Goal: Navigation & Orientation: Find specific page/section

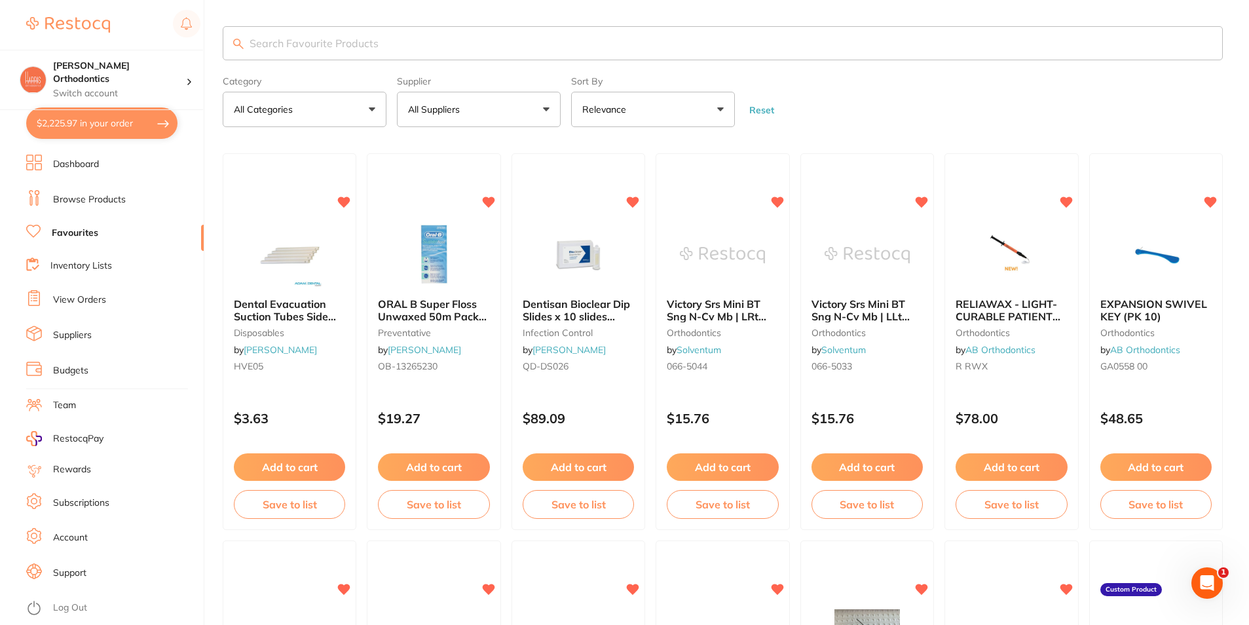
click at [107, 127] on button "$2,225.97 in your order" at bounding box center [101, 122] width 151 height 31
checkbox input "true"
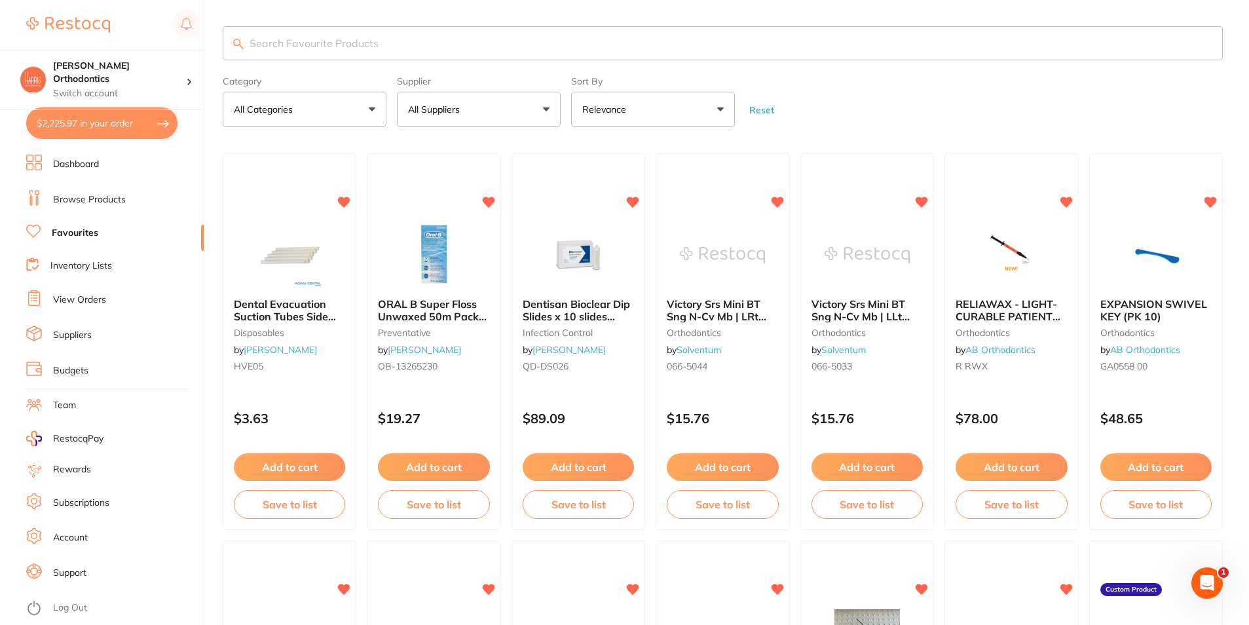
checkbox input "true"
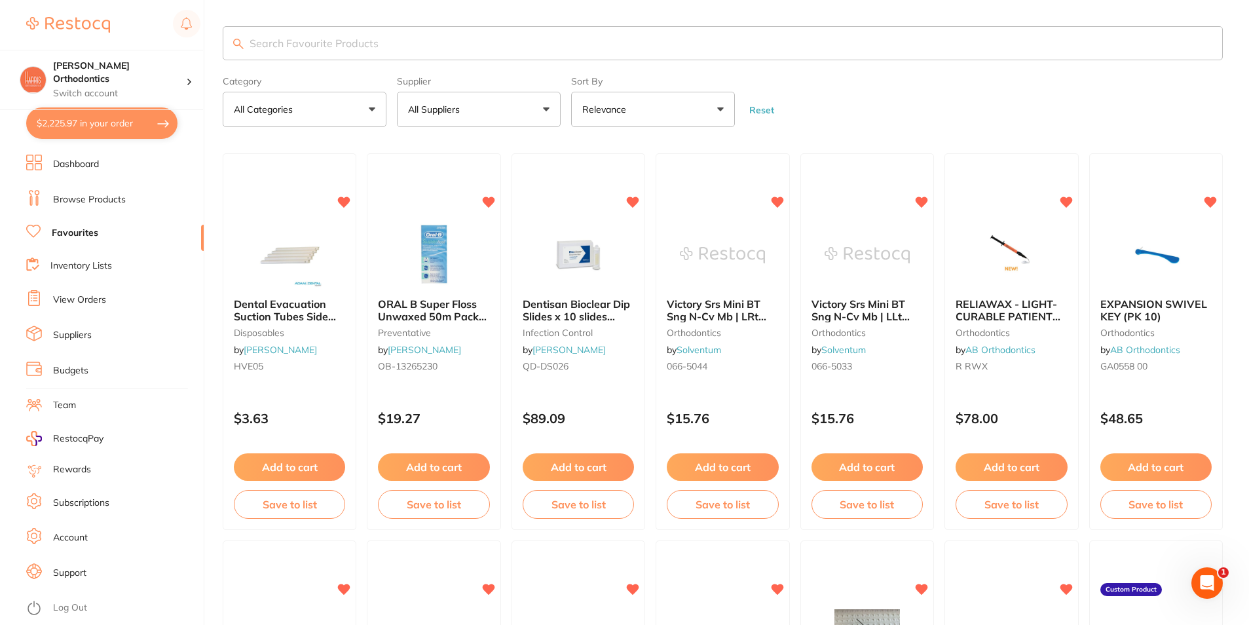
checkbox input "true"
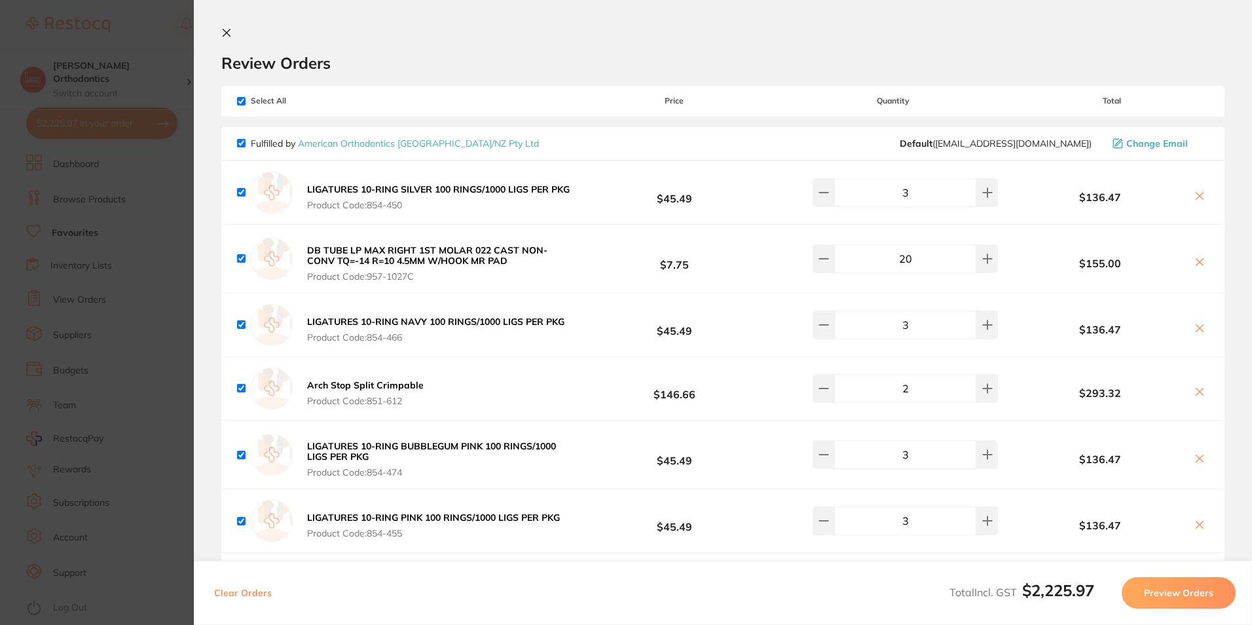
click at [230, 33] on icon at bounding box center [226, 33] width 10 height 10
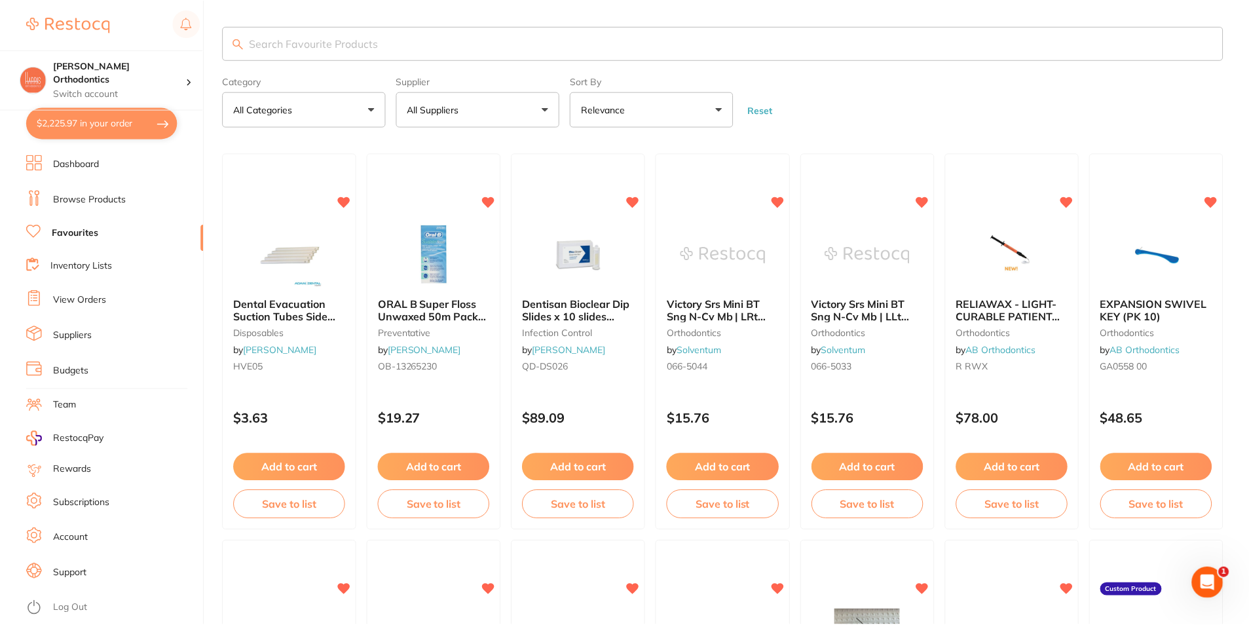
scroll to position [3, 0]
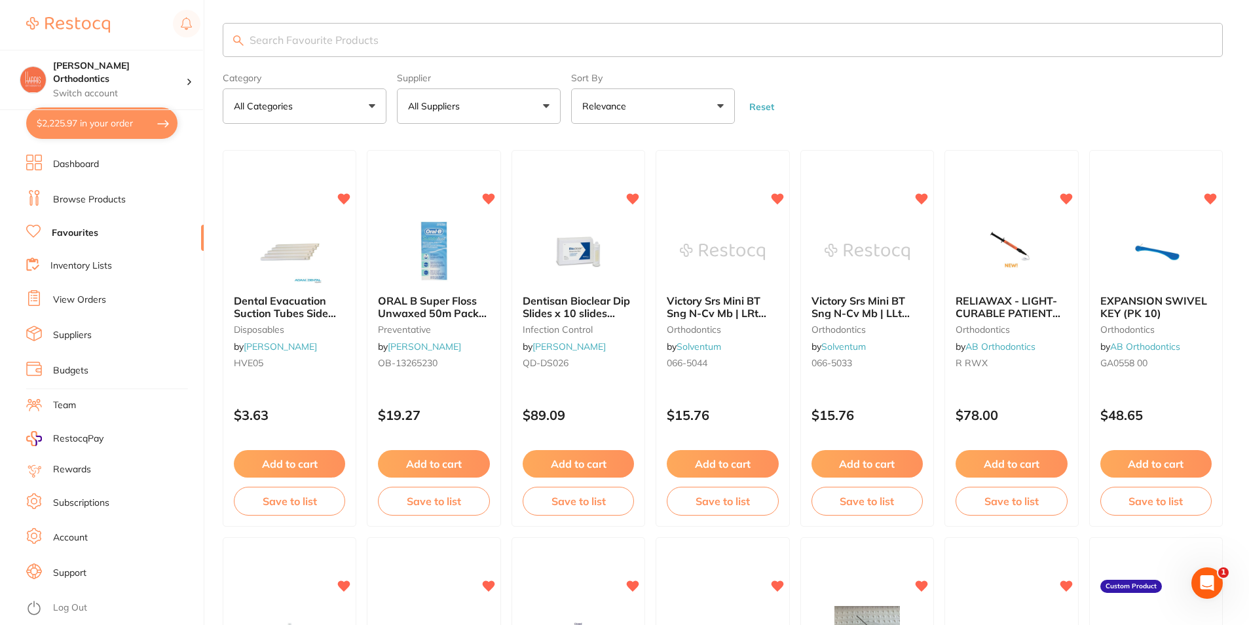
click at [79, 197] on link "Browse Products" at bounding box center [89, 199] width 73 height 13
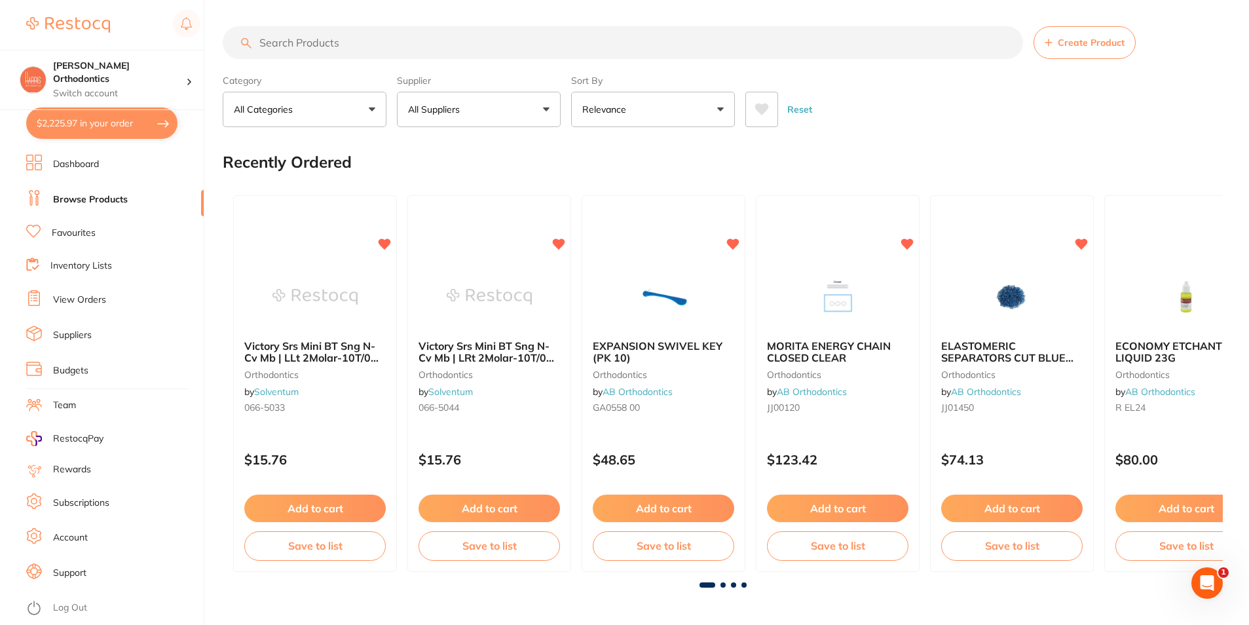
click at [138, 123] on button "$2,225.97 in your order" at bounding box center [101, 122] width 151 height 31
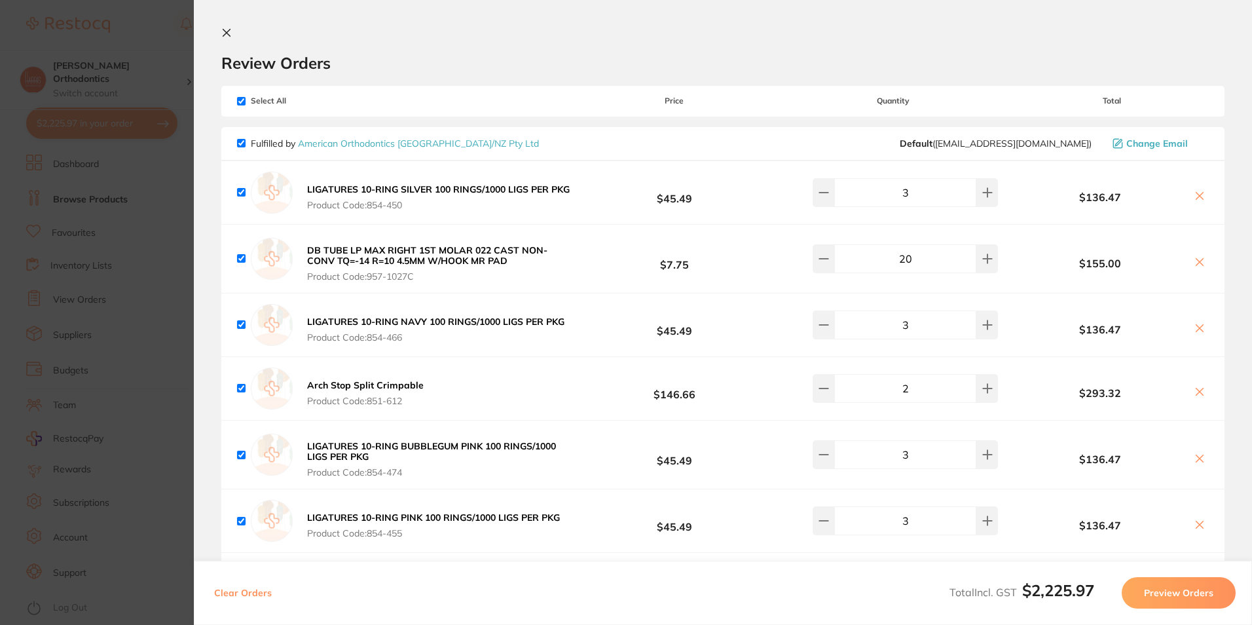
click at [228, 30] on icon at bounding box center [226, 33] width 10 height 10
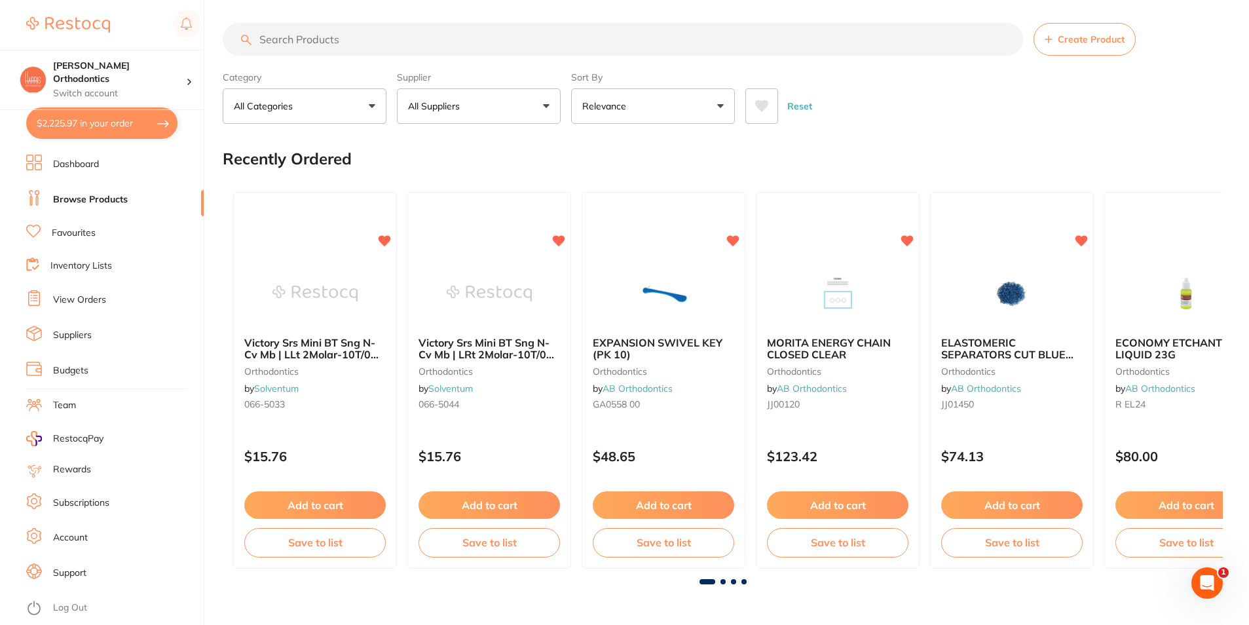
click at [468, 104] on button "All Suppliers" at bounding box center [479, 105] width 164 height 35
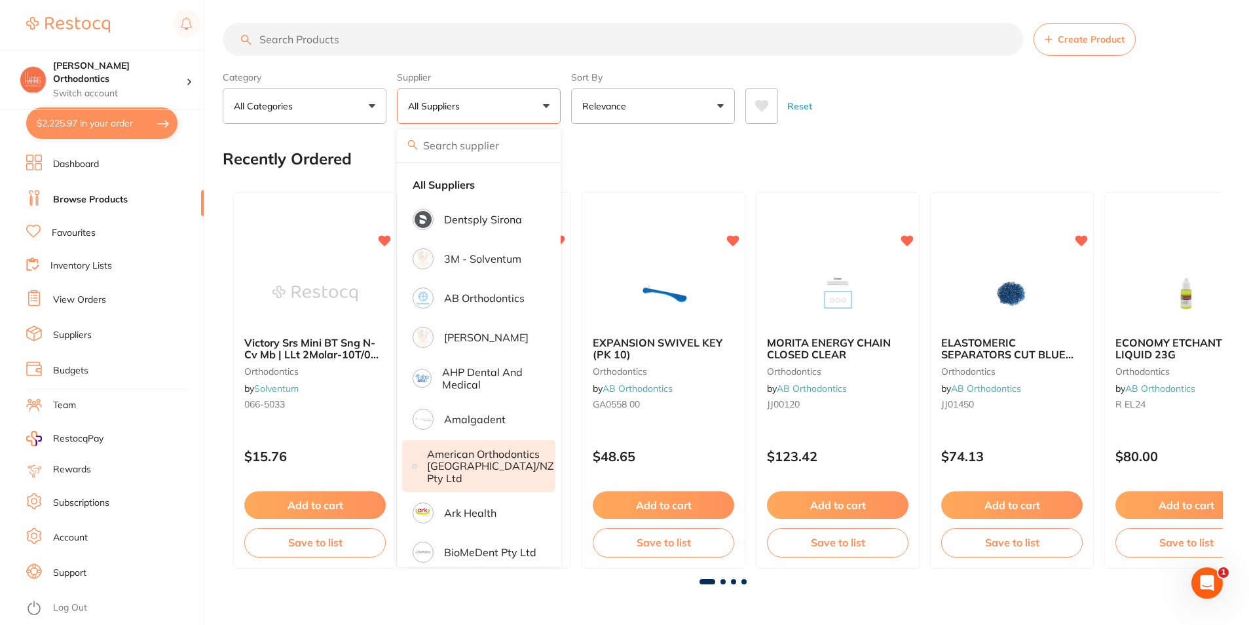
click at [477, 466] on p "American Orthodontics [GEOGRAPHIC_DATA]/NZ Pty Ltd" at bounding box center [490, 466] width 127 height 36
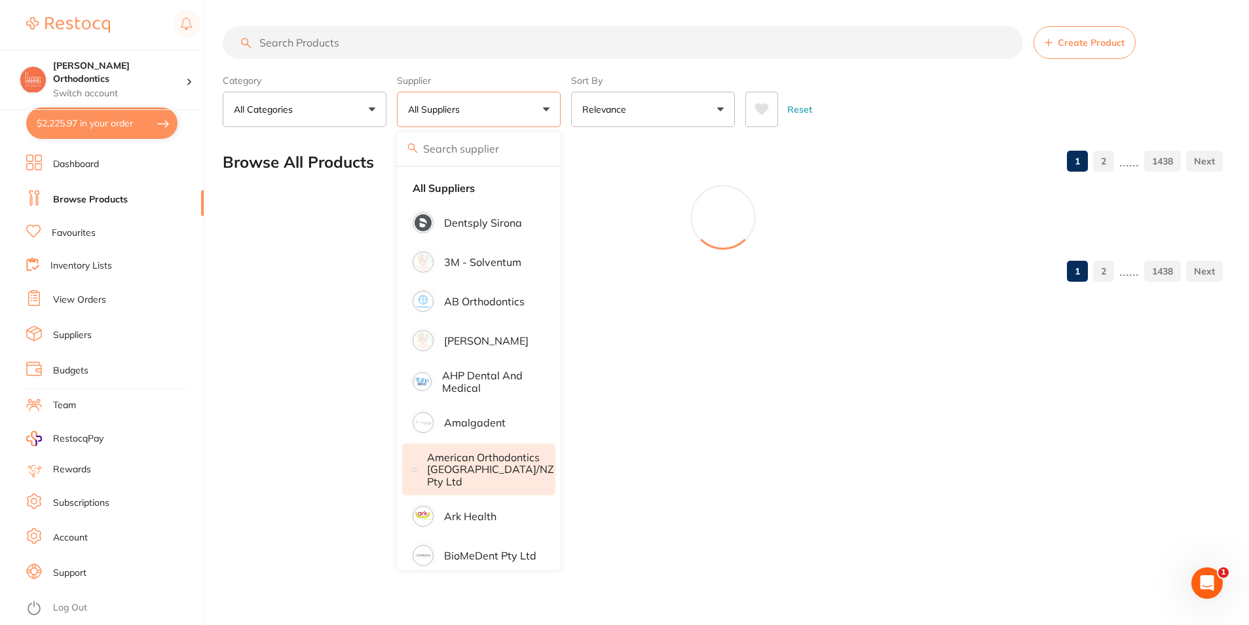
scroll to position [0, 0]
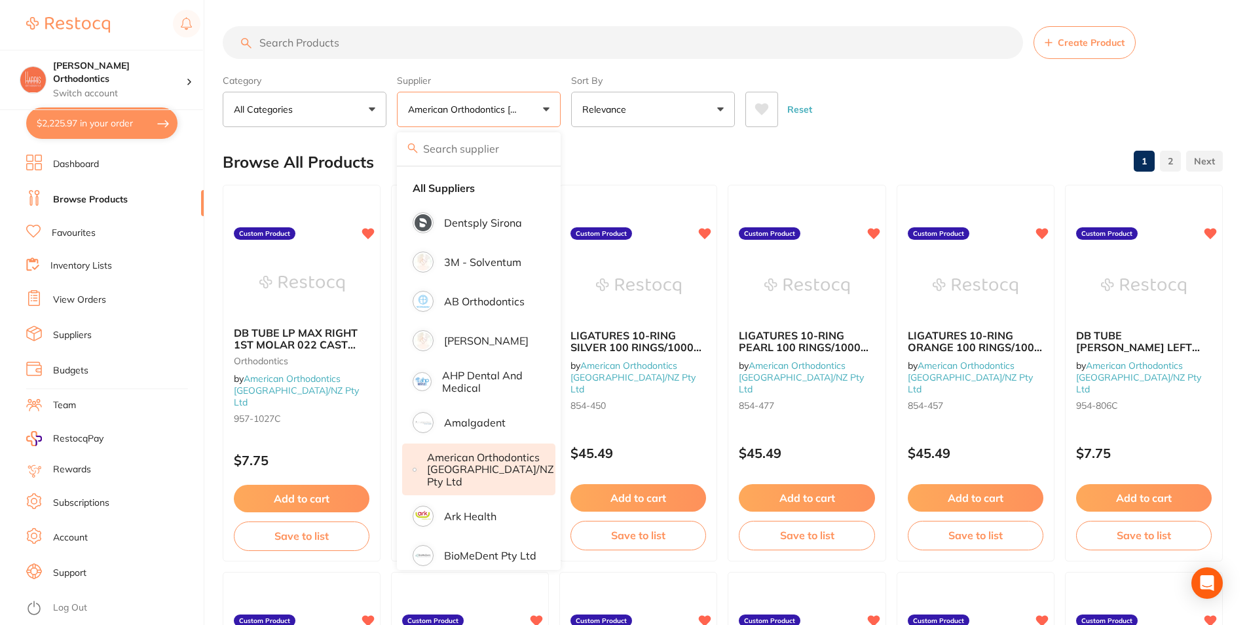
click at [867, 118] on div "Reset" at bounding box center [978, 104] width 467 height 46
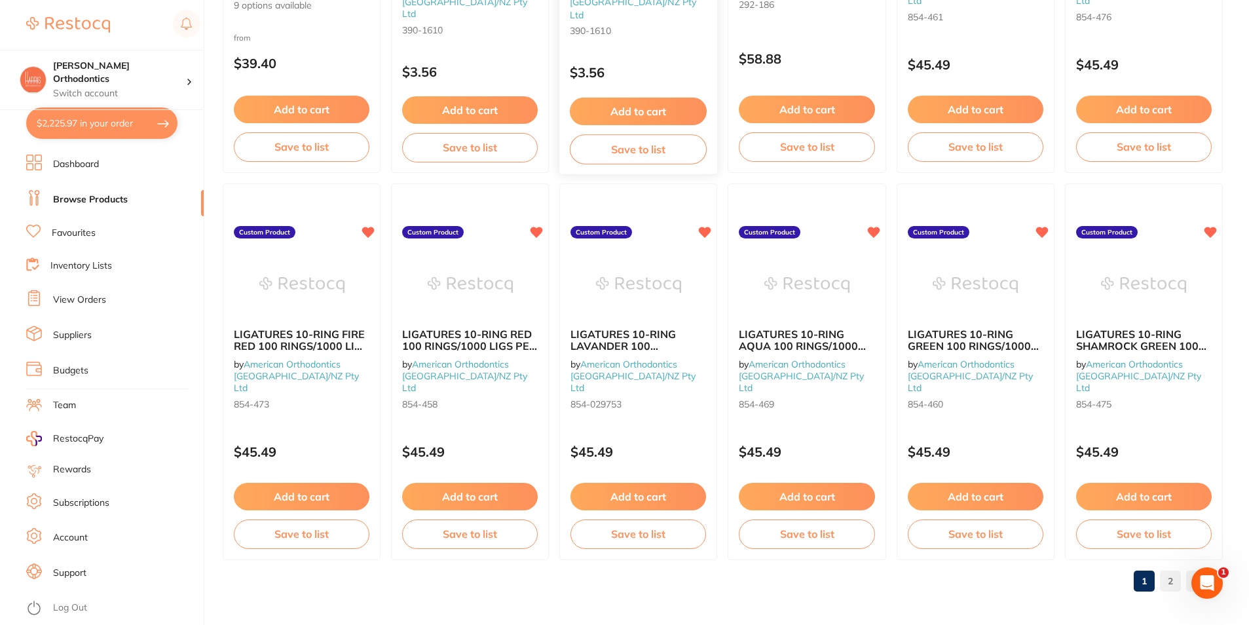
scroll to position [3102, 0]
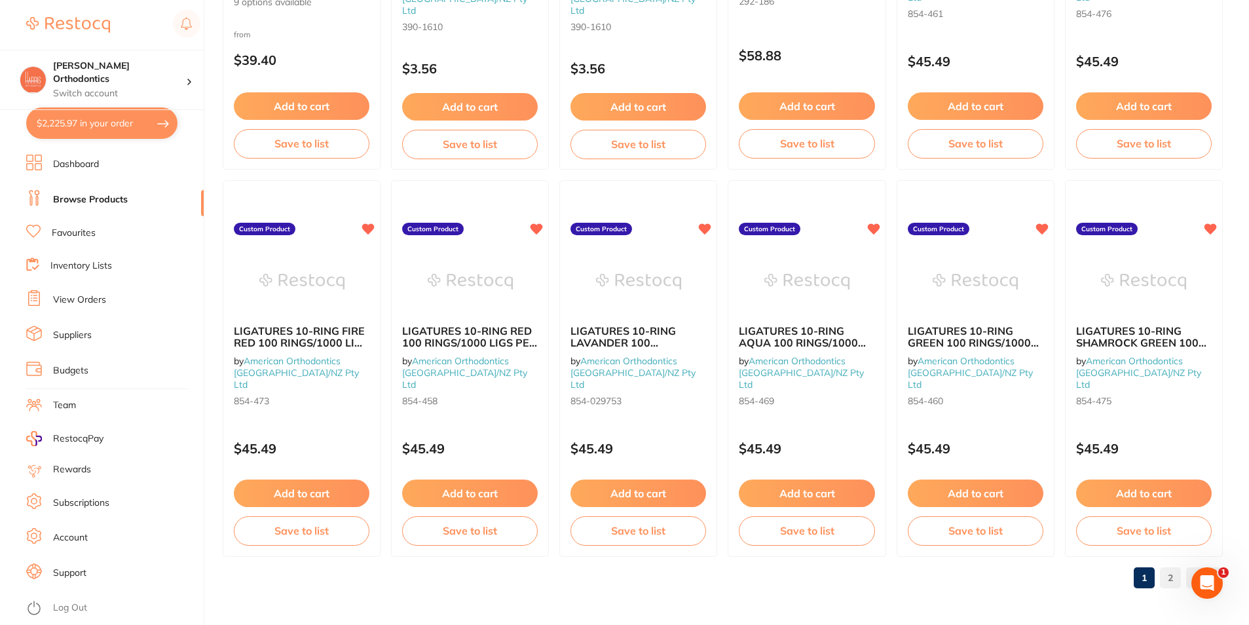
click at [1163, 575] on link "2" at bounding box center [1170, 578] width 21 height 26
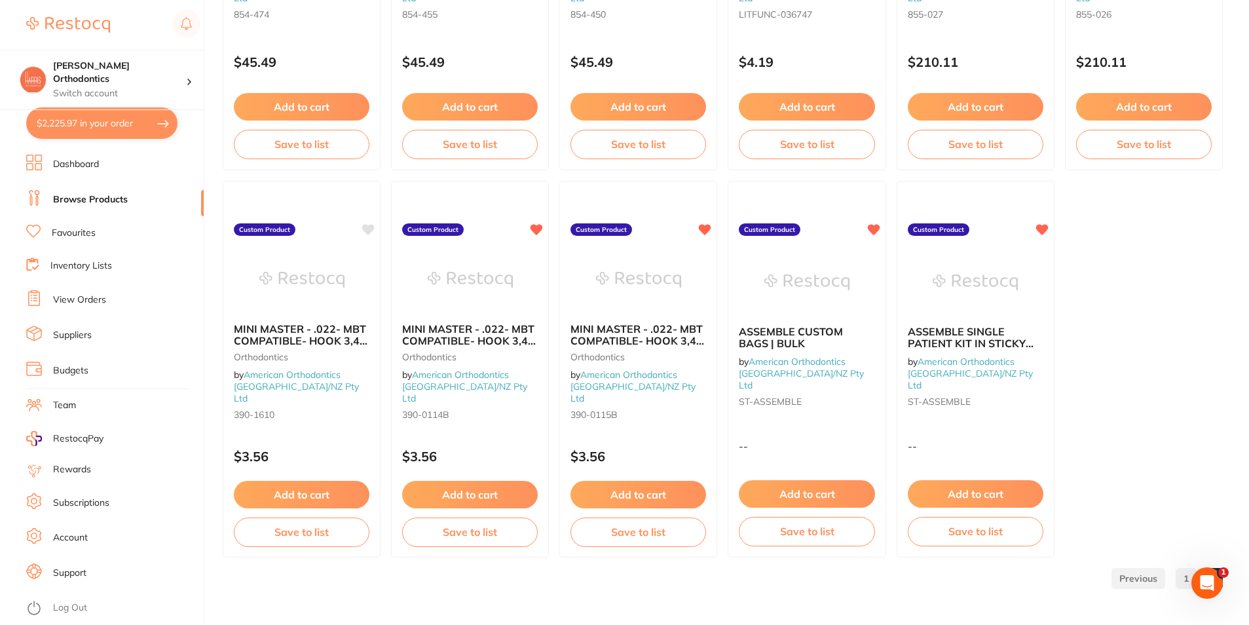
scroll to position [779, 0]
click at [1194, 580] on div "Open Intercom Messenger" at bounding box center [1207, 582] width 43 height 43
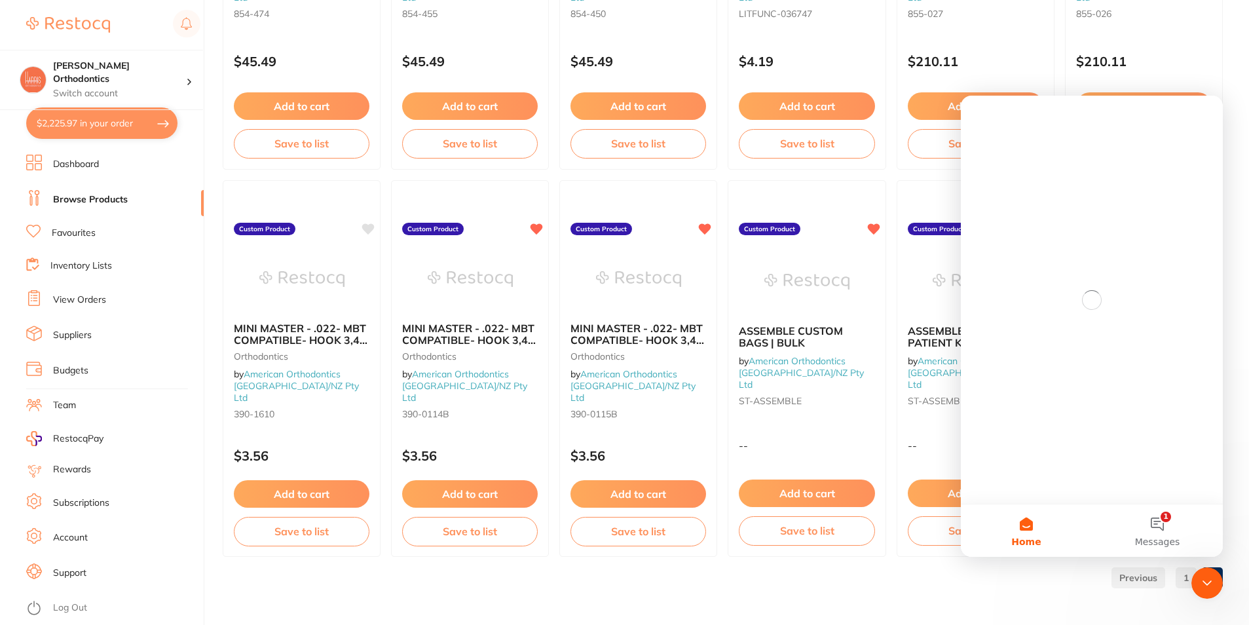
scroll to position [0, 0]
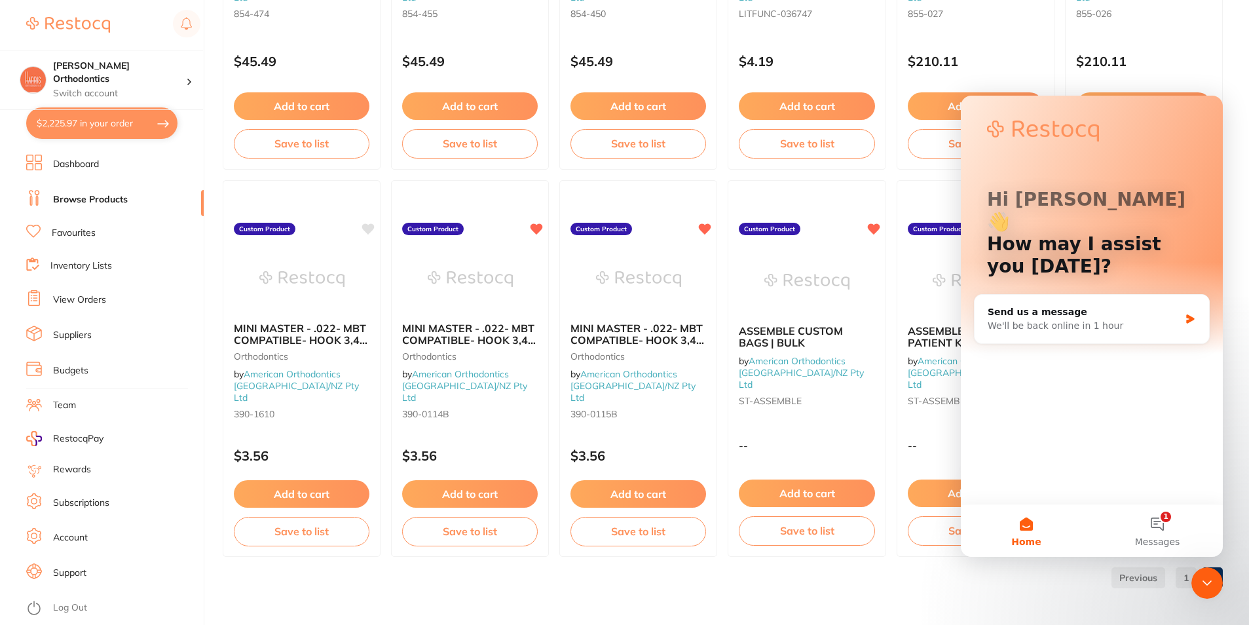
click at [1205, 574] on div "Close Intercom Messenger" at bounding box center [1207, 582] width 31 height 31
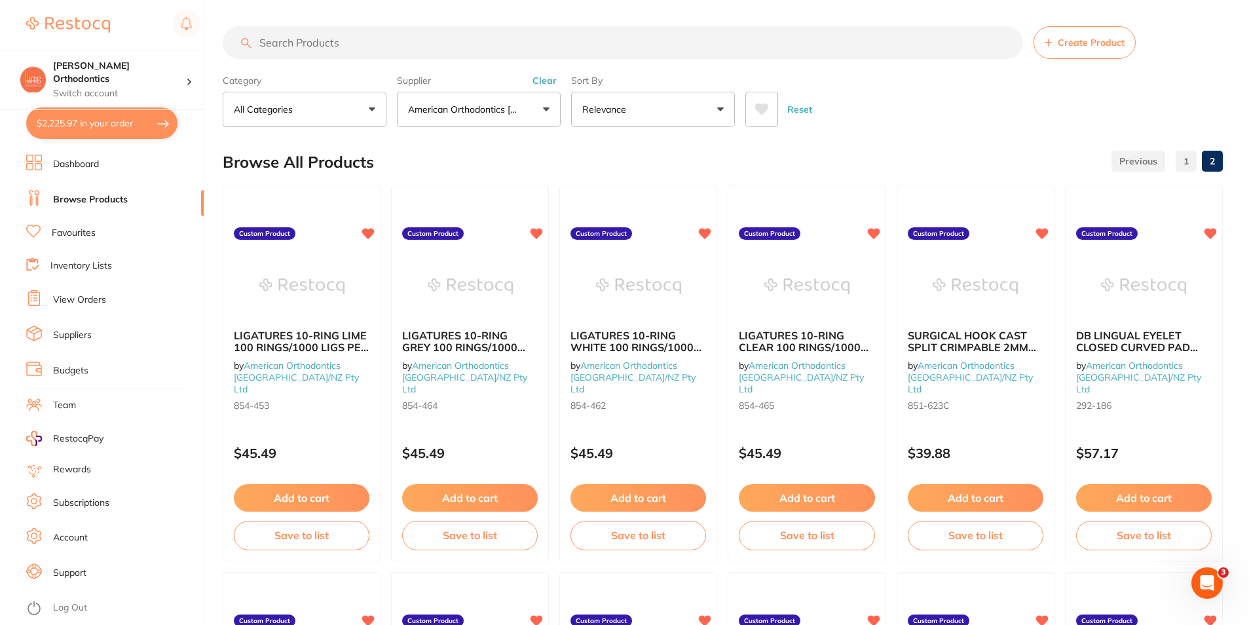
click at [1179, 165] on link "1" at bounding box center [1186, 161] width 21 height 26
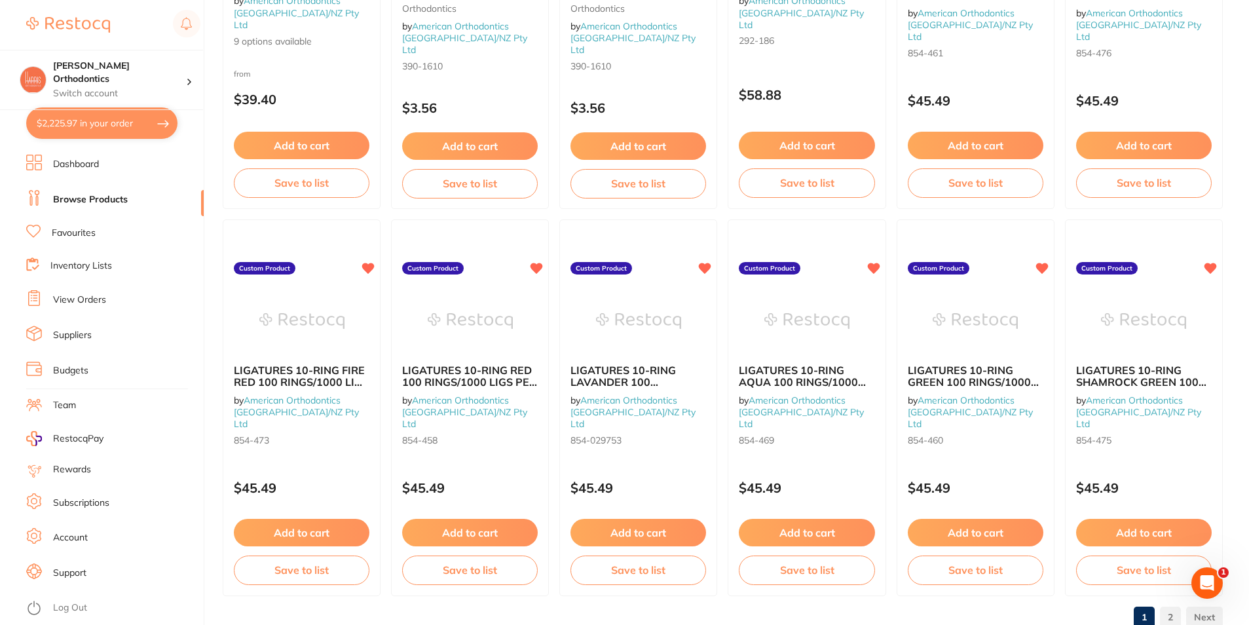
scroll to position [3079, 0]
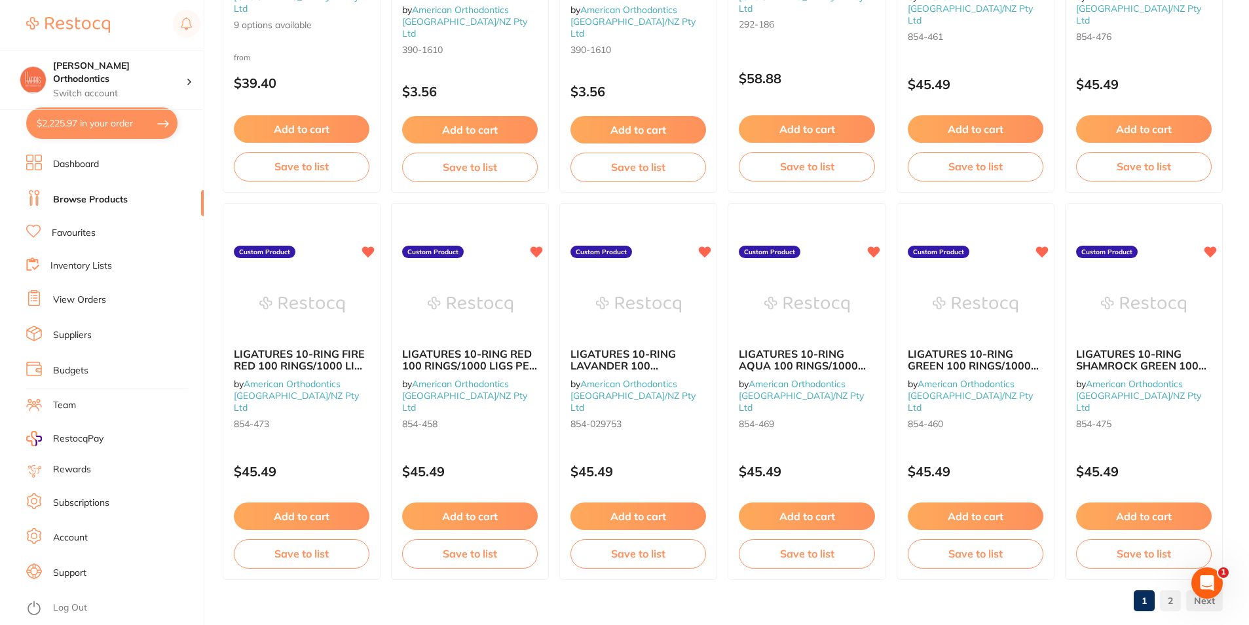
click at [69, 229] on link "Favourites" at bounding box center [74, 233] width 44 height 13
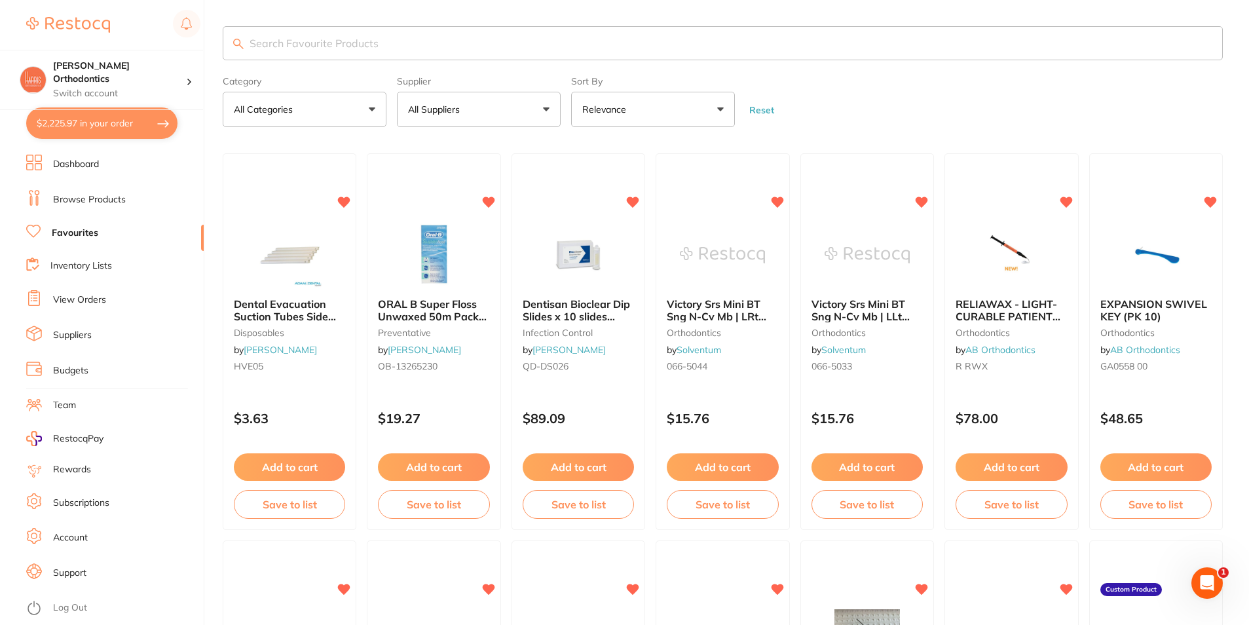
click at [94, 157] on li "Dashboard" at bounding box center [115, 165] width 178 height 20
